Goal: Task Accomplishment & Management: Complete application form

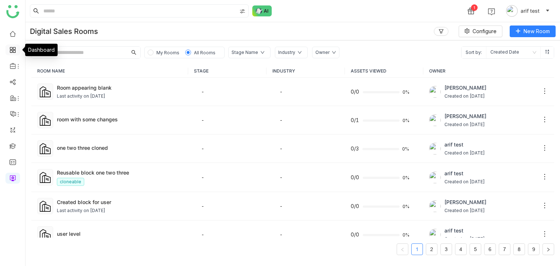
click at [15, 47] on link at bounding box center [12, 49] width 7 height 6
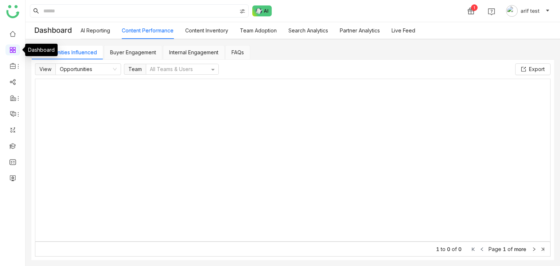
click at [15, 47] on link at bounding box center [12, 49] width 7 height 6
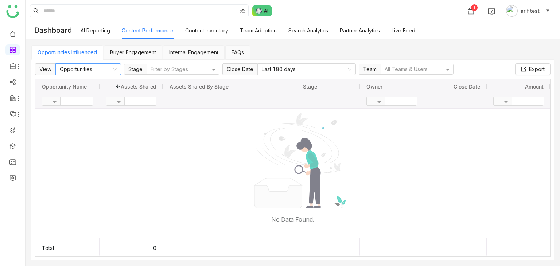
click at [91, 69] on nz-select-item "Opportunities" at bounding box center [88, 69] width 57 height 11
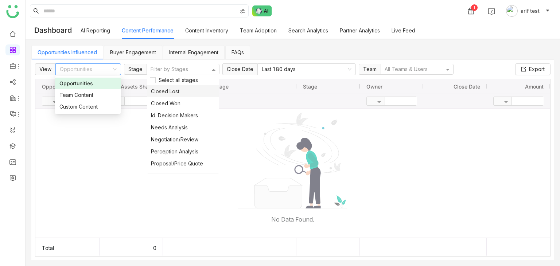
click at [163, 66] on div at bounding box center [179, 70] width 60 height 8
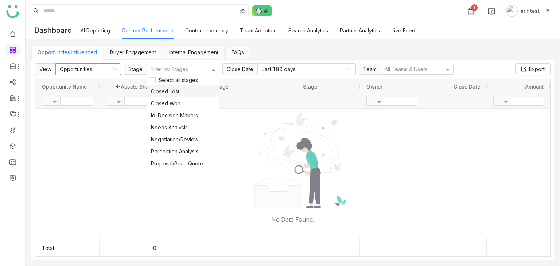
click at [81, 68] on nz-select-item "Opportunities" at bounding box center [88, 69] width 57 height 11
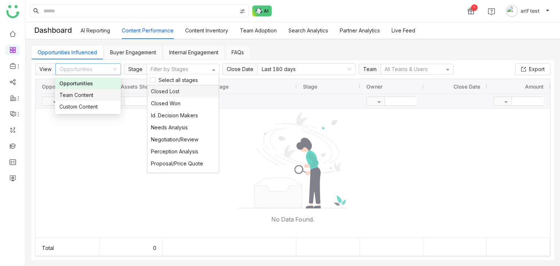
click at [153, 64] on div "Filter by Stages" at bounding box center [183, 69] width 72 height 10
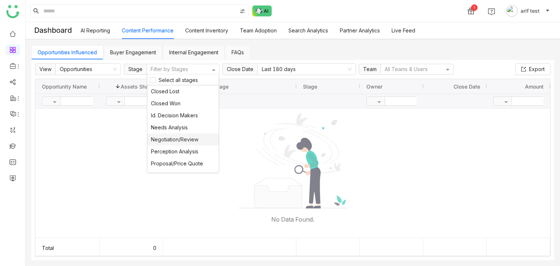
scroll to position [32, 0]
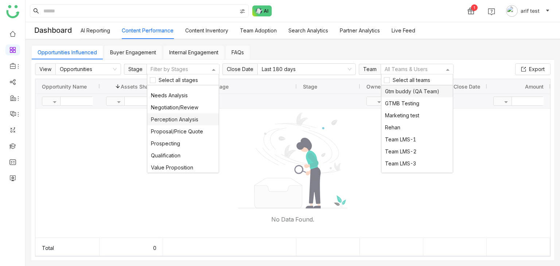
click at [401, 69] on div at bounding box center [413, 70] width 60 height 8
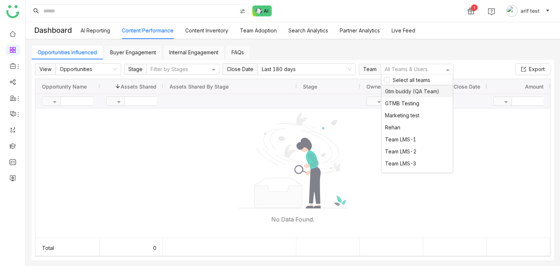
click at [133, 50] on link "Buyer Engagement" at bounding box center [133, 52] width 46 height 6
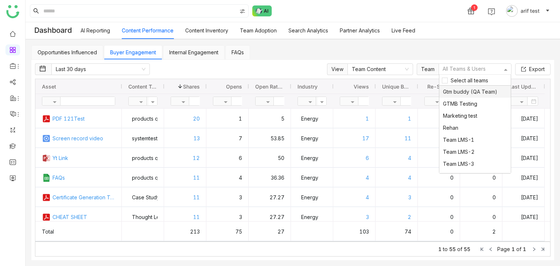
click at [459, 74] on ng-select "All Teams & Users Select all teams Gtm buddy (QA Team) GTMB Testing Marketing t…" at bounding box center [474, 69] width 73 height 12
click at [380, 67] on nz-select-item "Team Content" at bounding box center [380, 69] width 57 height 11
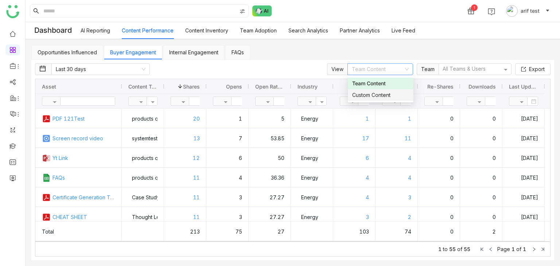
click at [190, 50] on link "Internal Engagement" at bounding box center [193, 52] width 49 height 6
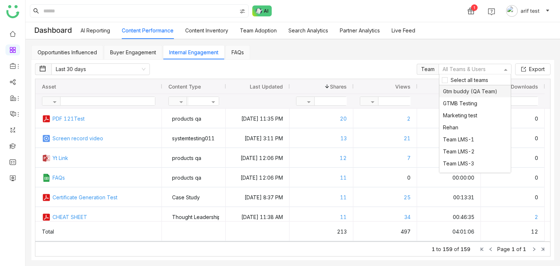
click at [475, 67] on div at bounding box center [471, 70] width 60 height 8
click at [235, 52] on link "FAQs" at bounding box center [237, 52] width 12 height 6
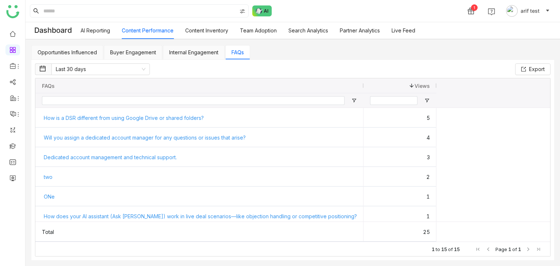
click at [206, 28] on link "Content Inventory" at bounding box center [206, 30] width 43 height 6
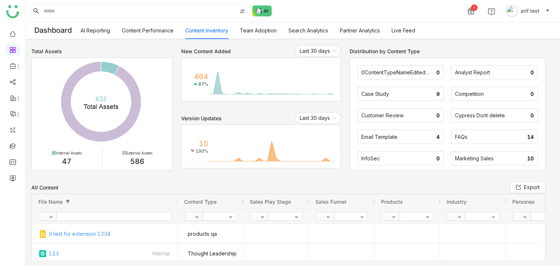
click at [260, 30] on link "Team Adoption" at bounding box center [258, 30] width 37 height 6
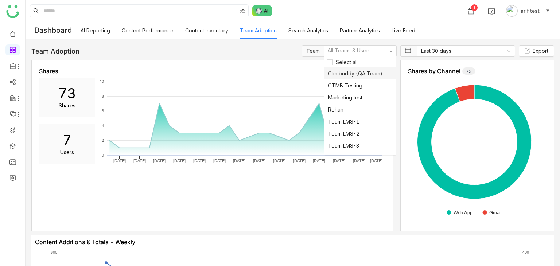
click at [364, 49] on div at bounding box center [357, 51] width 60 height 8
click at [305, 28] on link "Search Analytics" at bounding box center [308, 30] width 40 height 6
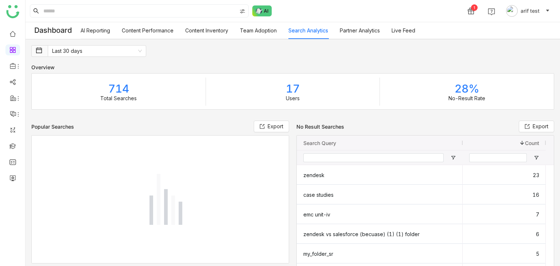
click at [354, 30] on link "Partner Analytics" at bounding box center [360, 30] width 40 height 6
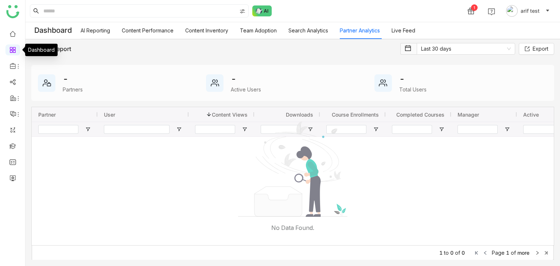
click at [15, 49] on link at bounding box center [12, 49] width 7 height 6
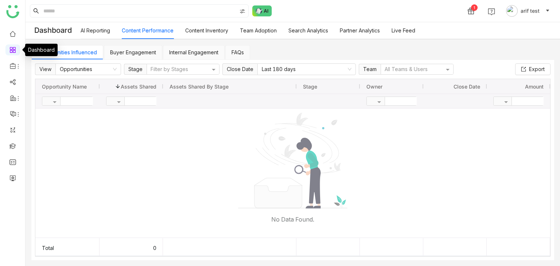
click at [13, 48] on link at bounding box center [12, 49] width 7 height 6
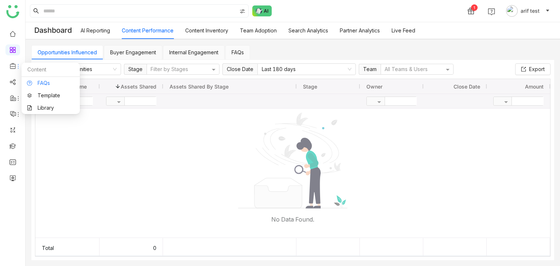
click at [44, 83] on link "FAQs" at bounding box center [50, 83] width 47 height 5
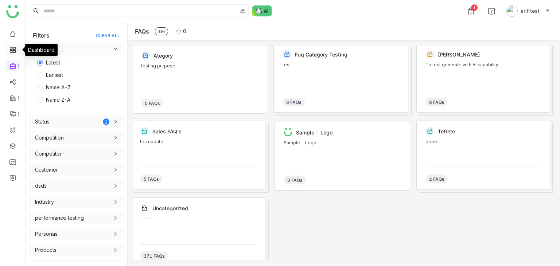
click at [14, 50] on link at bounding box center [12, 49] width 7 height 6
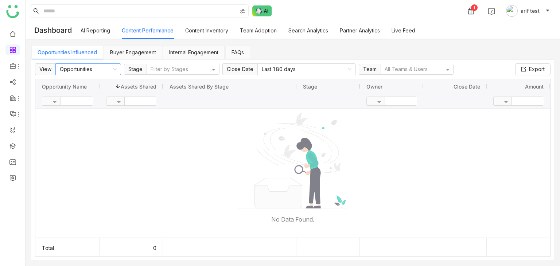
click at [104, 70] on nz-select-item "Opportunities" at bounding box center [88, 69] width 57 height 11
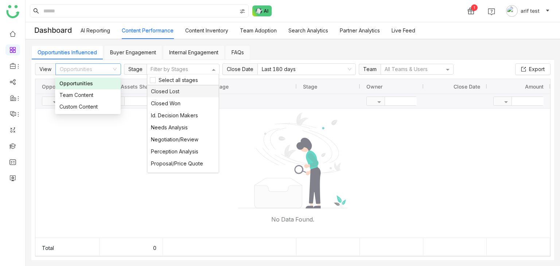
click at [172, 70] on div at bounding box center [179, 70] width 60 height 8
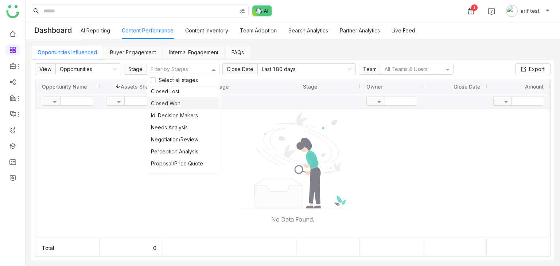
click at [292, 46] on div "Opportunities Influenced Buyer Engagement Internal Engagement FAQs" at bounding box center [292, 52] width 523 height 15
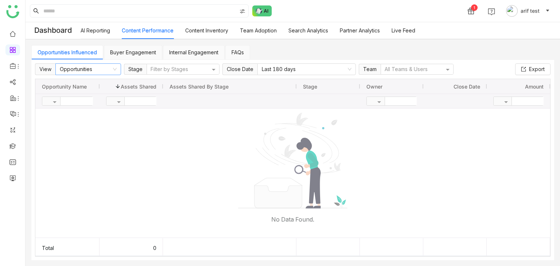
click at [89, 72] on nz-select-item "Opportunities" at bounding box center [88, 69] width 57 height 11
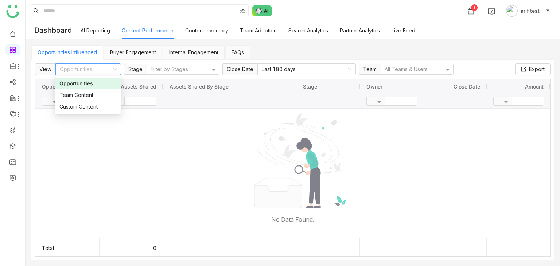
click at [87, 84] on div "Opportunities" at bounding box center [87, 83] width 57 height 8
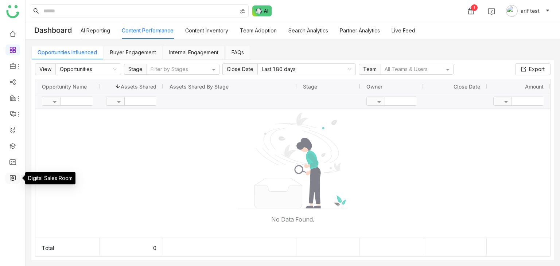
click at [12, 175] on link at bounding box center [12, 178] width 7 height 6
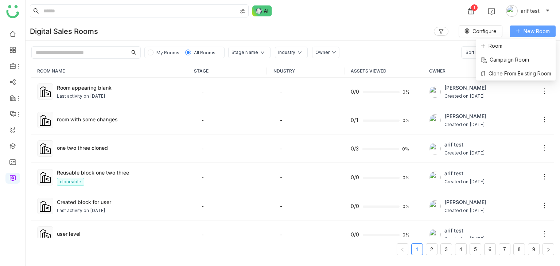
click at [522, 35] on button "New Room" at bounding box center [532, 32] width 46 height 12
click at [518, 50] on li "Room" at bounding box center [515, 46] width 79 height 14
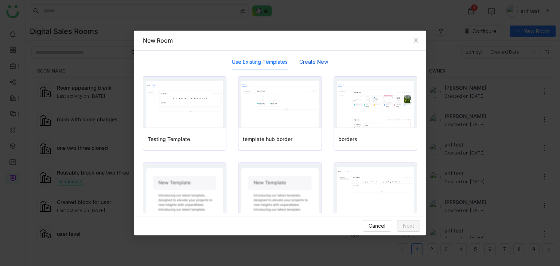
click at [310, 63] on button "Create New" at bounding box center [313, 62] width 29 height 8
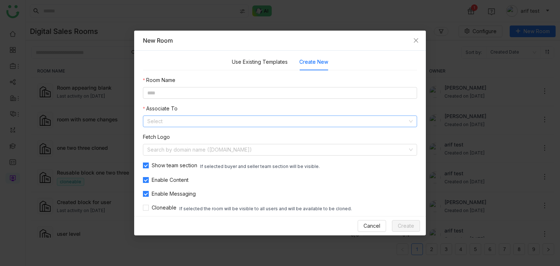
click at [226, 119] on input at bounding box center [277, 121] width 260 height 11
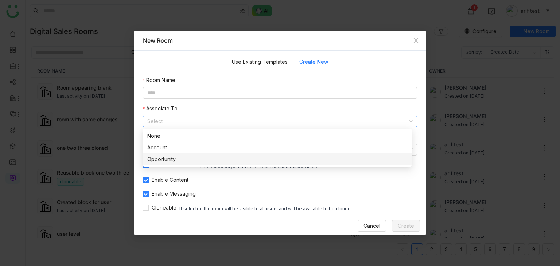
click at [192, 156] on div "Opportunity" at bounding box center [277, 159] width 260 height 8
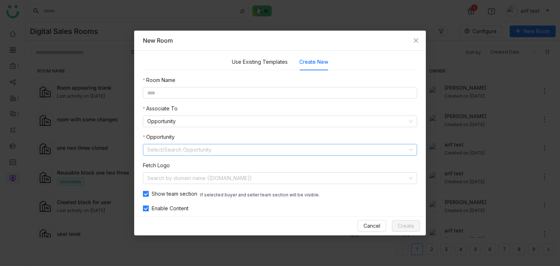
click at [202, 147] on input at bounding box center [277, 149] width 260 height 11
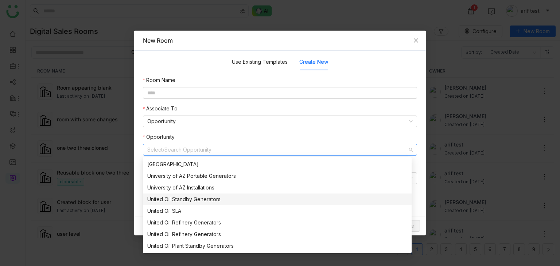
scroll to position [23, 0]
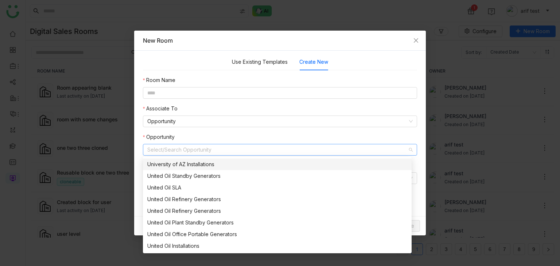
click at [211, 133] on nz-form-item "Opportunity Select/Search Opportunity" at bounding box center [280, 144] width 274 height 23
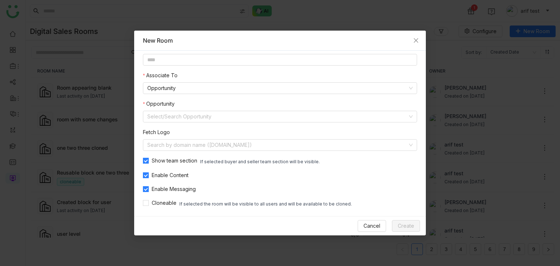
scroll to position [34, 0]
click at [411, 41] on span "Close" at bounding box center [416, 41] width 20 height 20
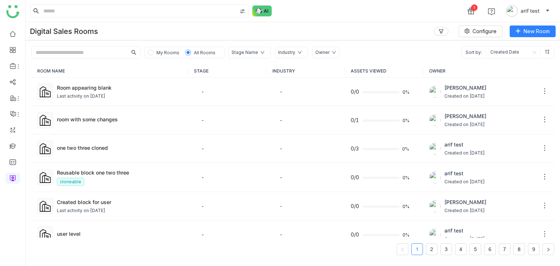
click at [285, 49] on div "Industry" at bounding box center [286, 52] width 17 height 7
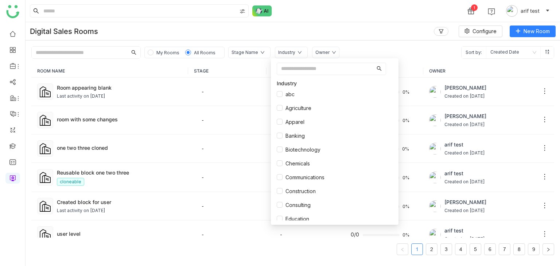
click at [244, 58] on div "Stage Name" at bounding box center [249, 53] width 42 height 12
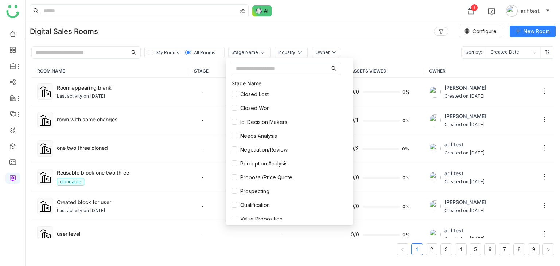
click at [322, 54] on div "Owner" at bounding box center [322, 52] width 14 height 7
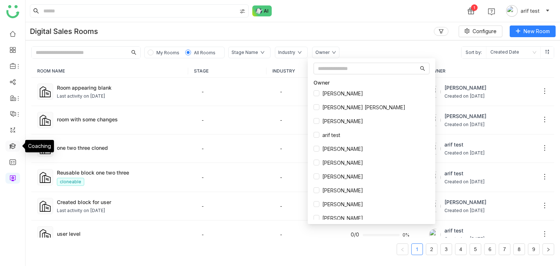
click at [12, 147] on link at bounding box center [12, 145] width 7 height 6
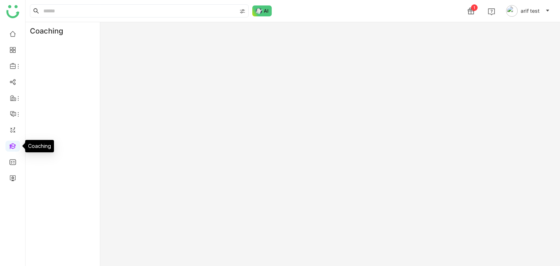
click at [12, 147] on link at bounding box center [12, 145] width 7 height 6
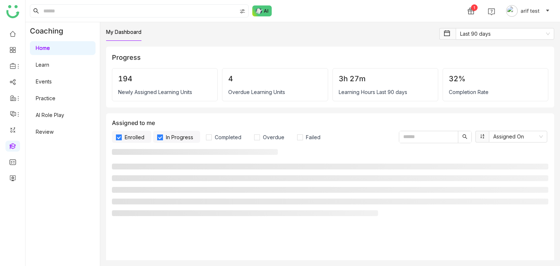
click at [49, 63] on link "Learn" at bounding box center [42, 65] width 13 height 6
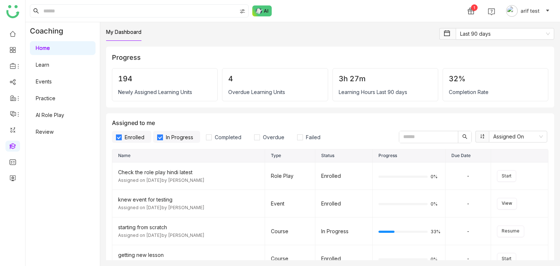
click at [49, 63] on link "Learn" at bounding box center [42, 65] width 13 height 6
